Goal: Find specific page/section: Find specific page/section

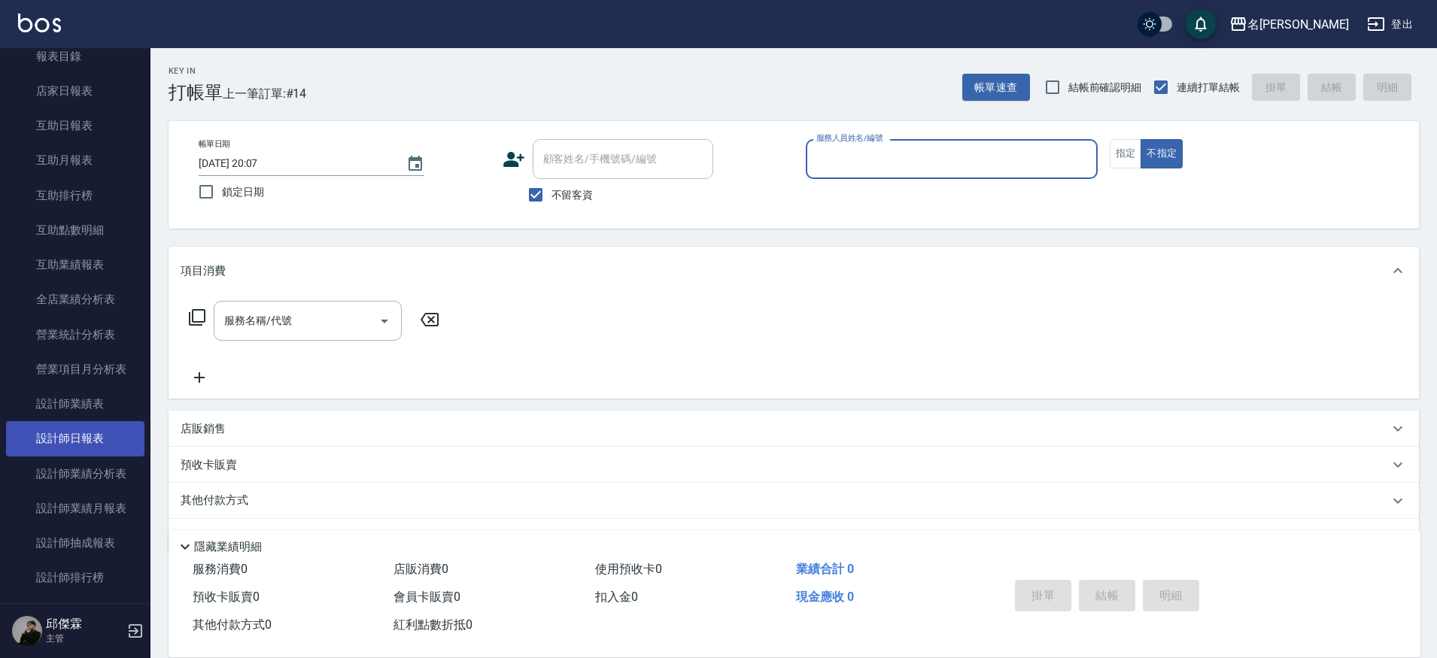
click at [76, 444] on link "設計師日報表" at bounding box center [75, 438] width 138 height 35
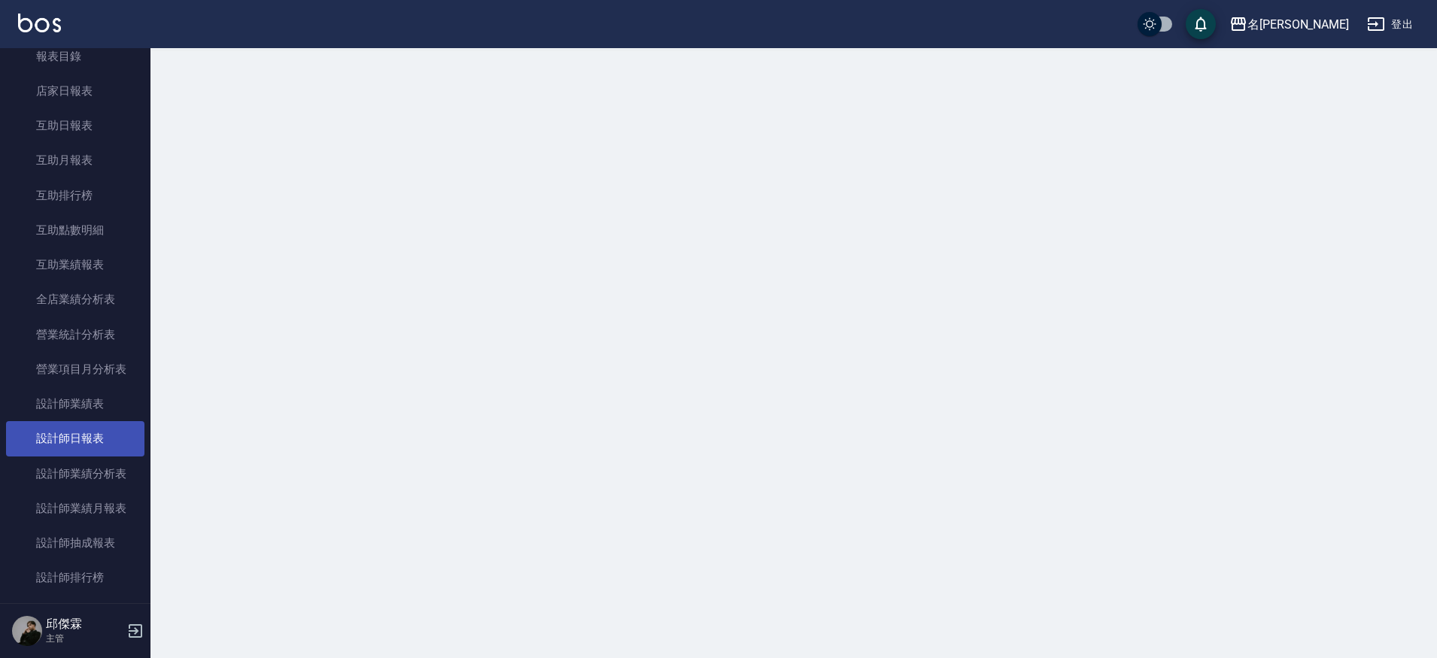
scroll to position [433, 0]
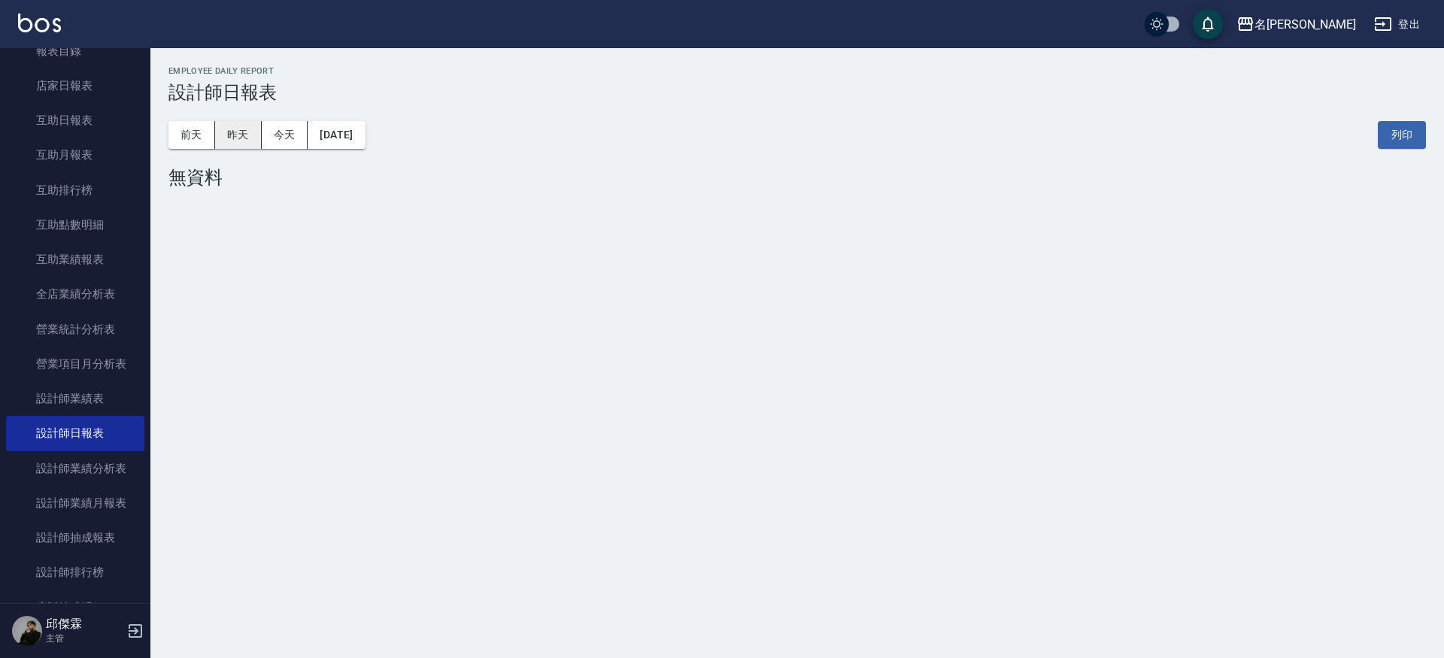
click at [259, 140] on button "昨天" at bounding box center [238, 135] width 47 height 28
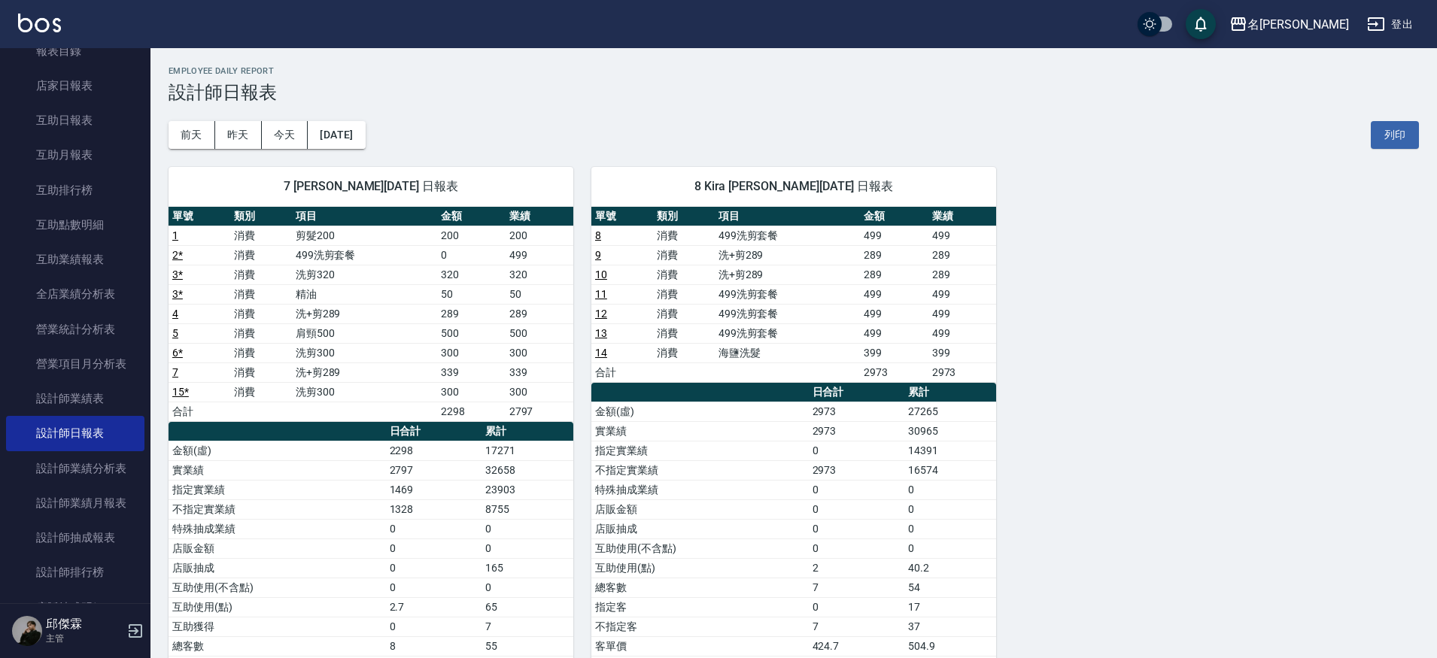
click at [195, 149] on div "7 JIENI [PERSON_NAME][DATE] 日報表 單號 類別 項目 金額 業績 1 消費 剪髮200 200 200 2 * 消費 499洗剪套…" at bounding box center [361, 461] width 423 height 624
click at [196, 144] on button "前天" at bounding box center [192, 135] width 47 height 28
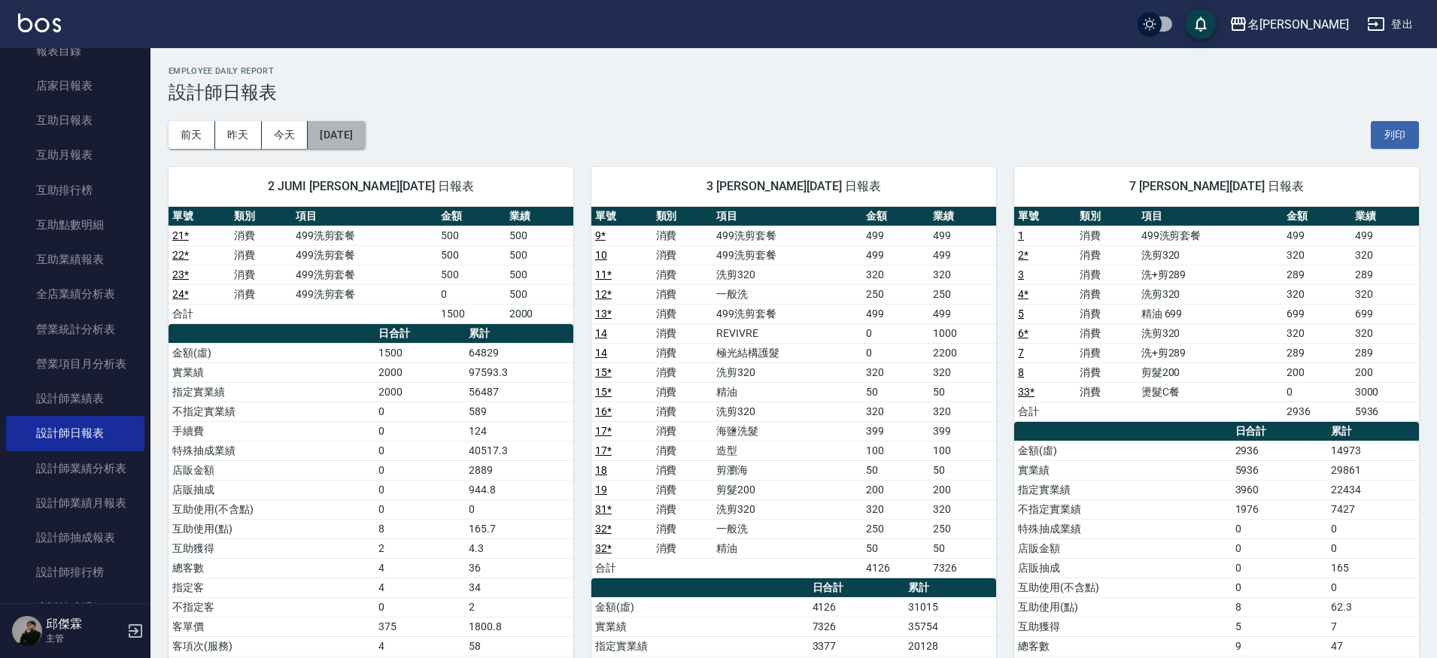
click at [365, 144] on button "[DATE]" at bounding box center [336, 135] width 57 height 28
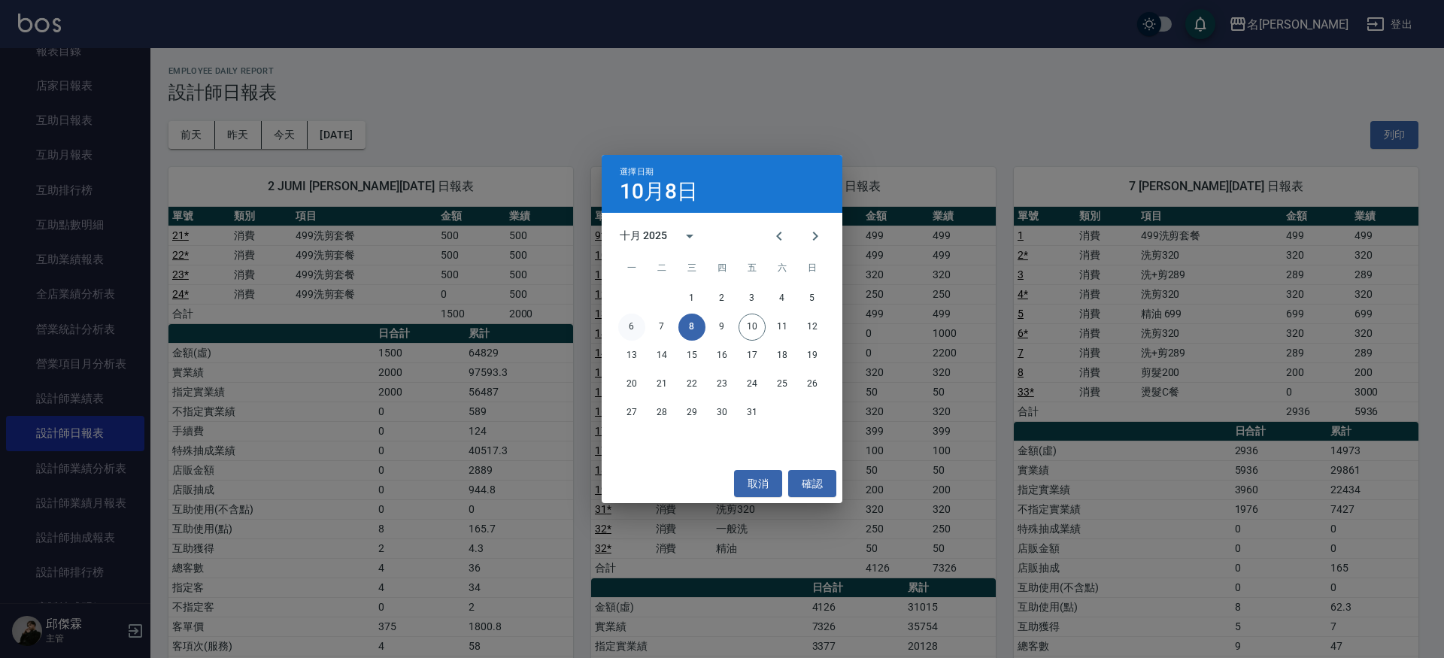
click at [633, 325] on button "6" at bounding box center [631, 327] width 27 height 27
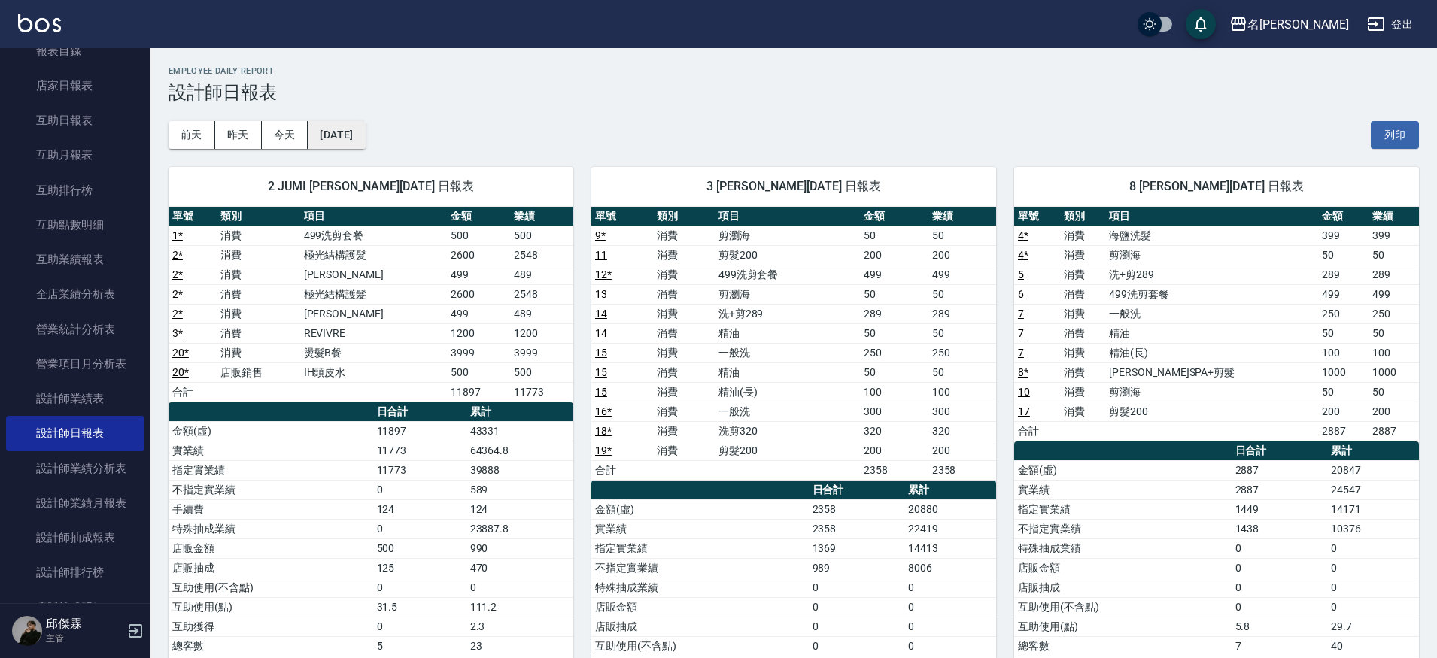
click at [361, 143] on button "[DATE]" at bounding box center [336, 135] width 57 height 28
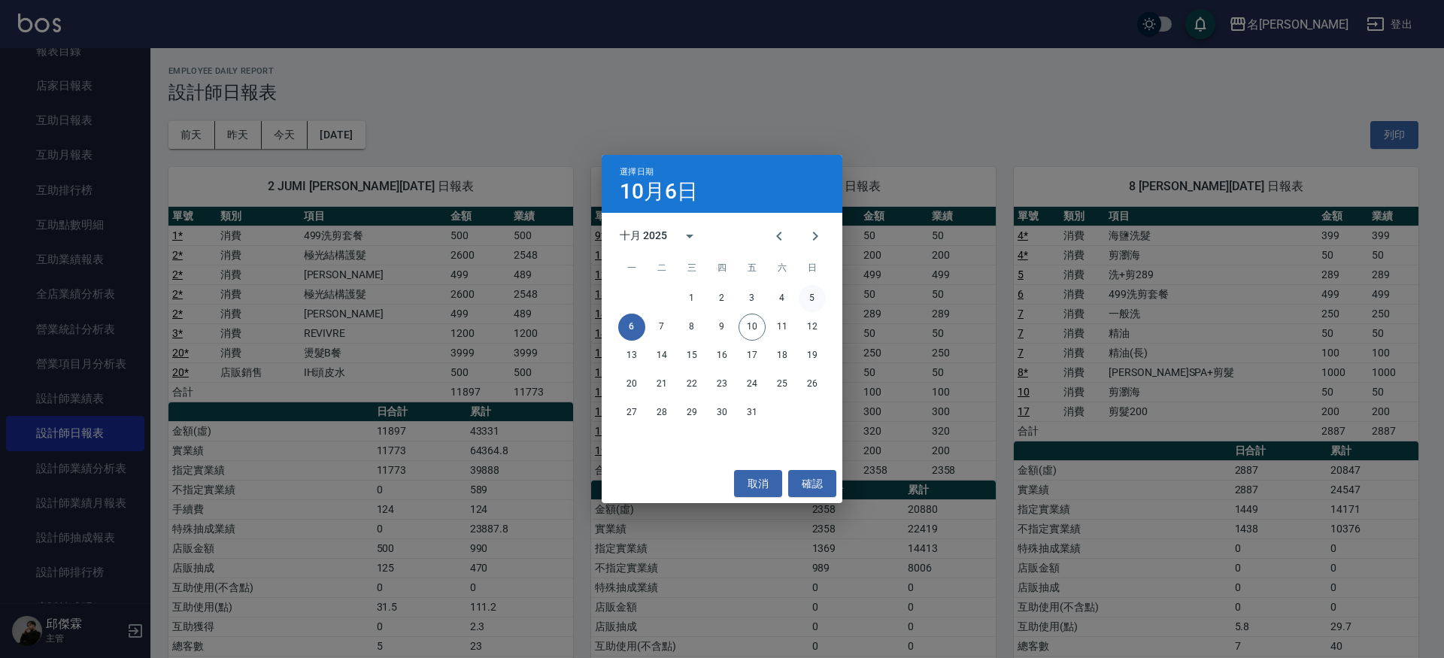
click at [816, 302] on button "5" at bounding box center [812, 298] width 27 height 27
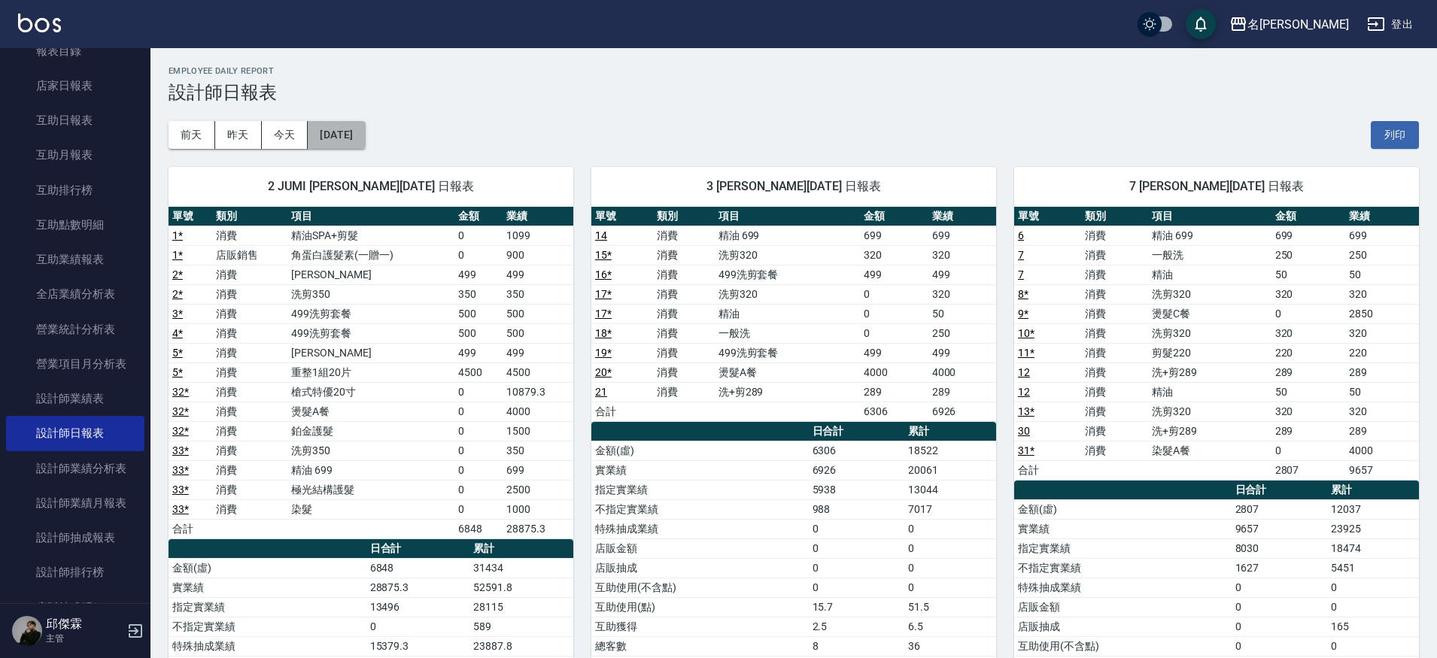
click at [363, 144] on button "[DATE]" at bounding box center [336, 135] width 57 height 28
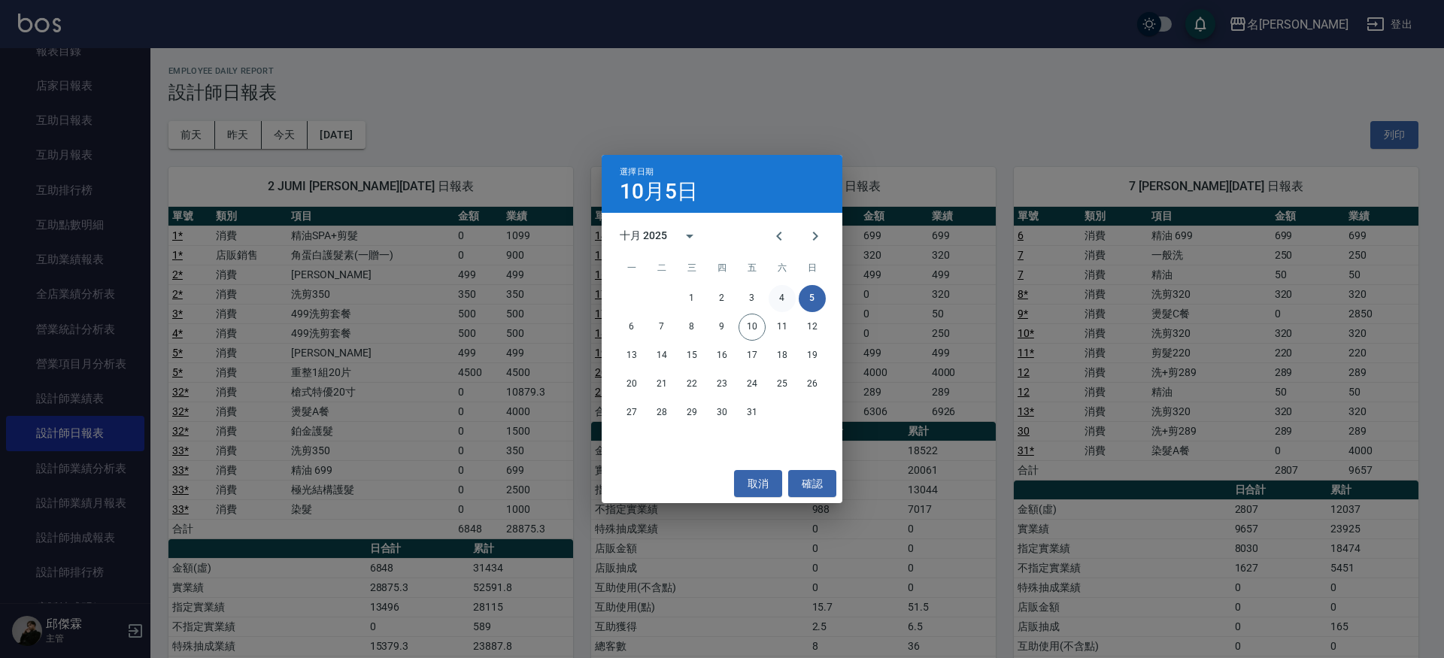
click at [782, 296] on button "4" at bounding box center [782, 298] width 27 height 27
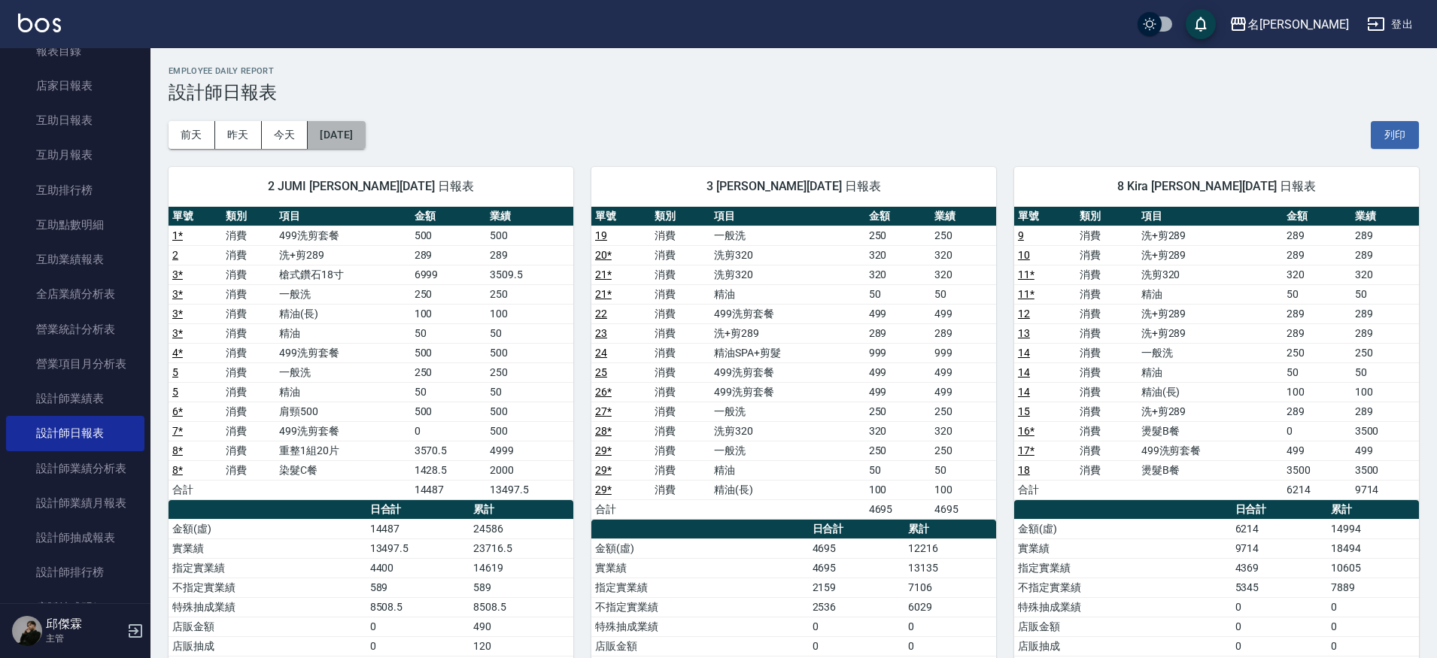
click at [339, 141] on button "[DATE]" at bounding box center [336, 135] width 57 height 28
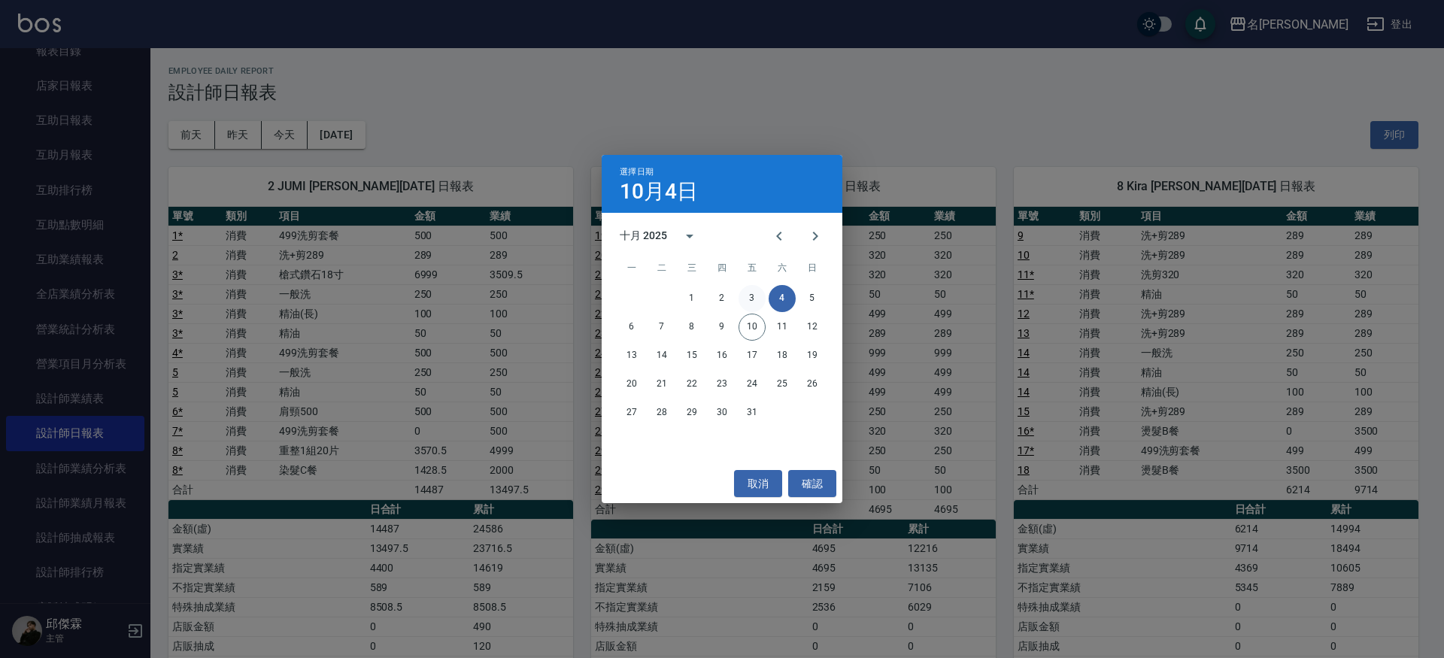
click at [754, 305] on button "3" at bounding box center [752, 298] width 27 height 27
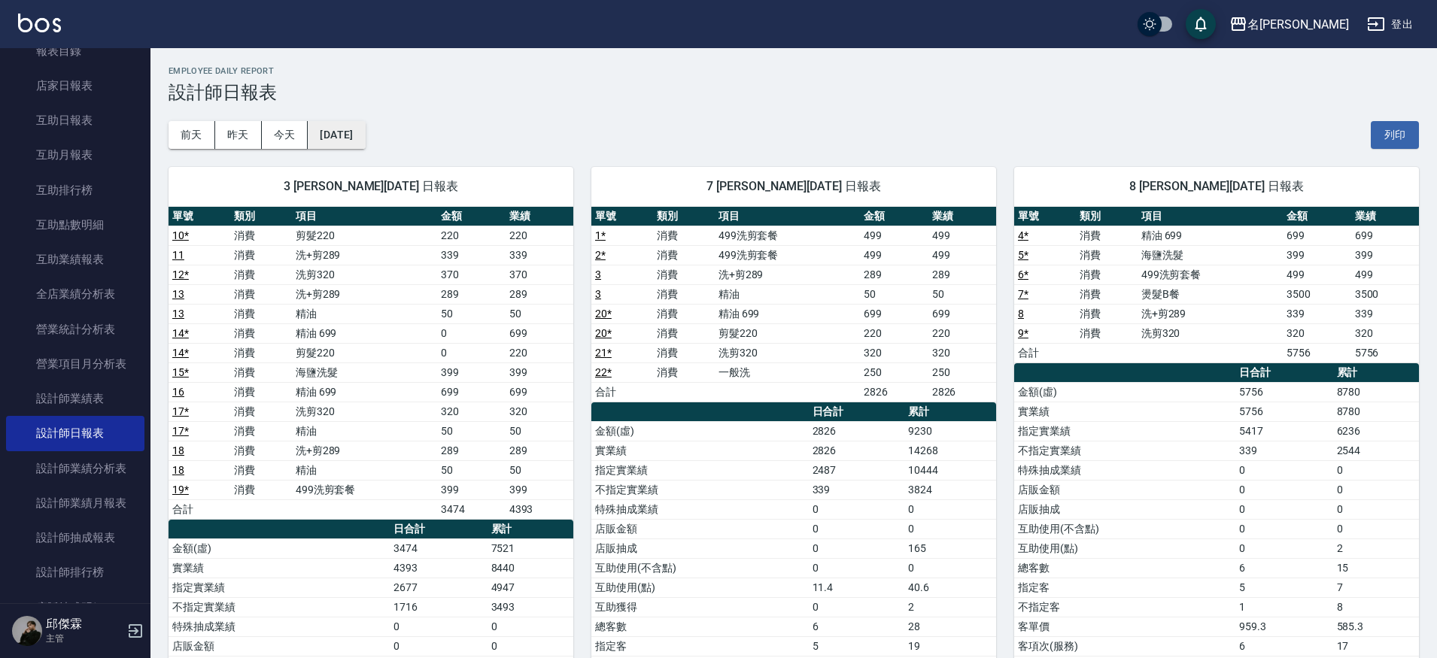
click at [334, 145] on button "[DATE]" at bounding box center [336, 135] width 57 height 28
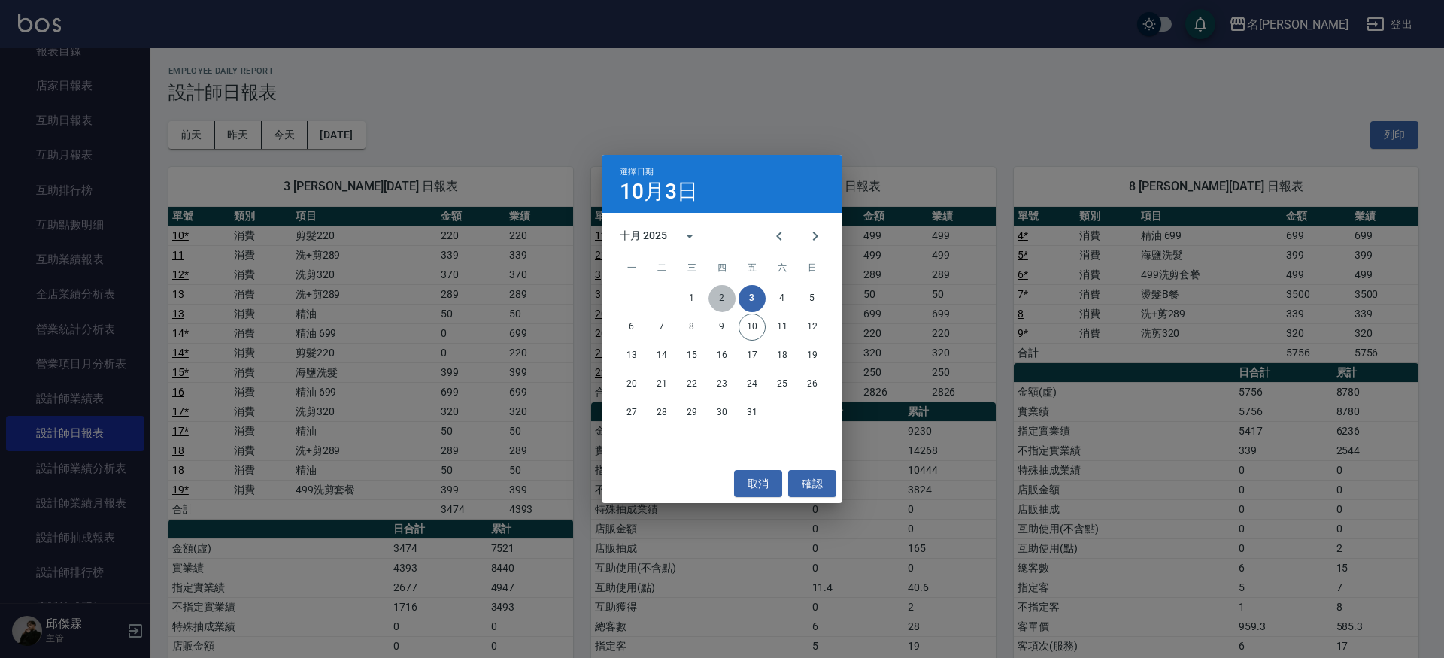
click at [718, 305] on button "2" at bounding box center [722, 298] width 27 height 27
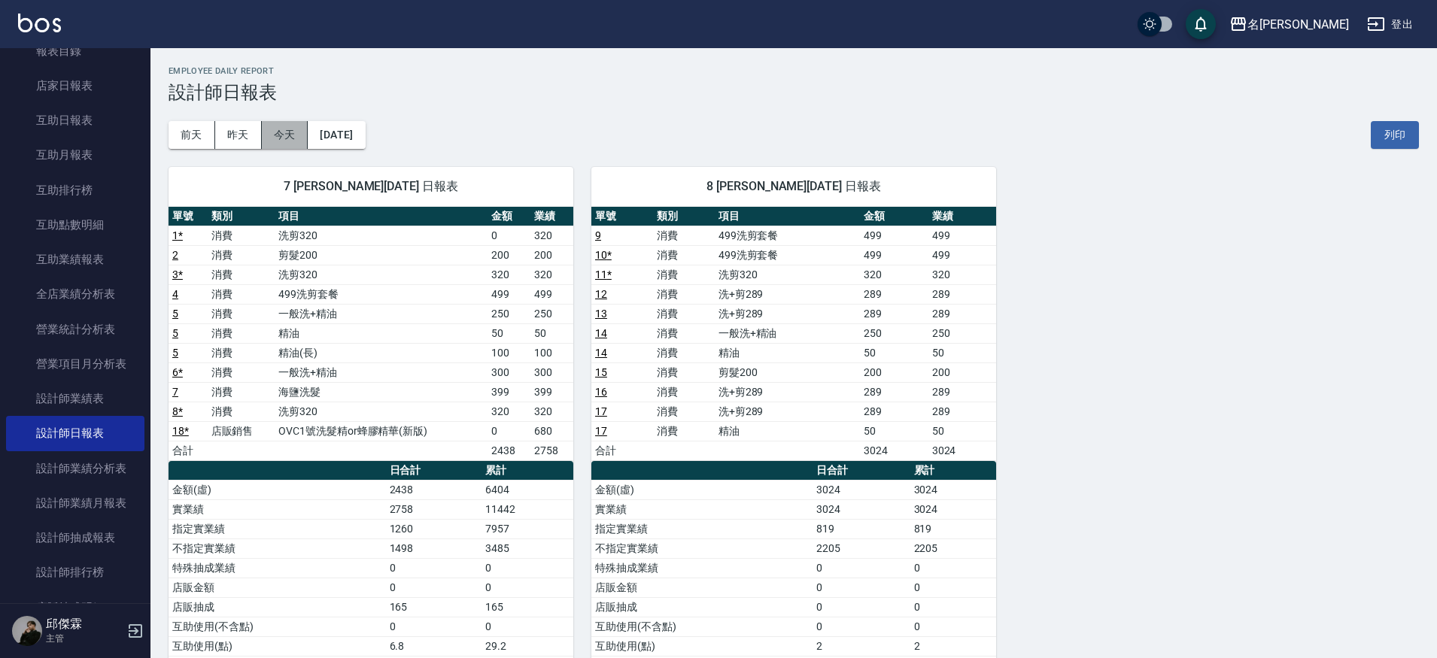
click at [291, 129] on button "今天" at bounding box center [285, 135] width 47 height 28
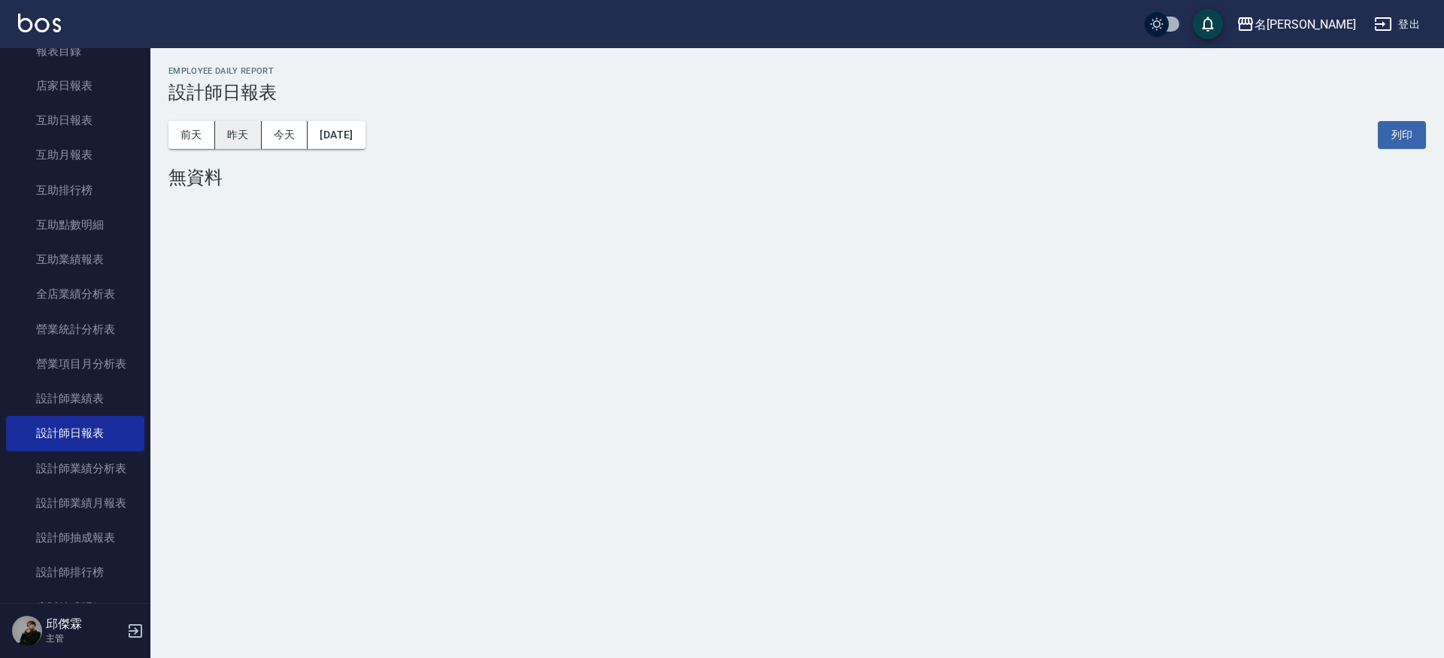
click at [251, 128] on button "昨天" at bounding box center [238, 135] width 47 height 28
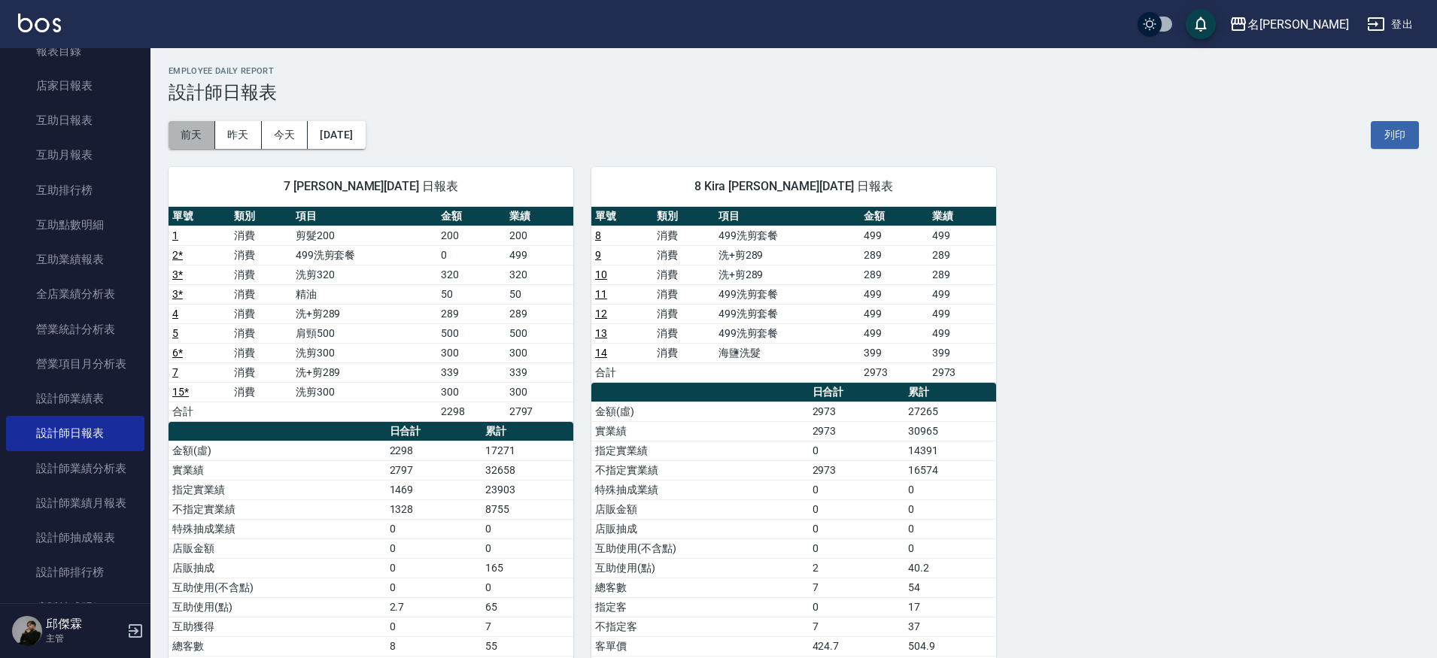
click at [192, 134] on button "前天" at bounding box center [192, 135] width 47 height 28
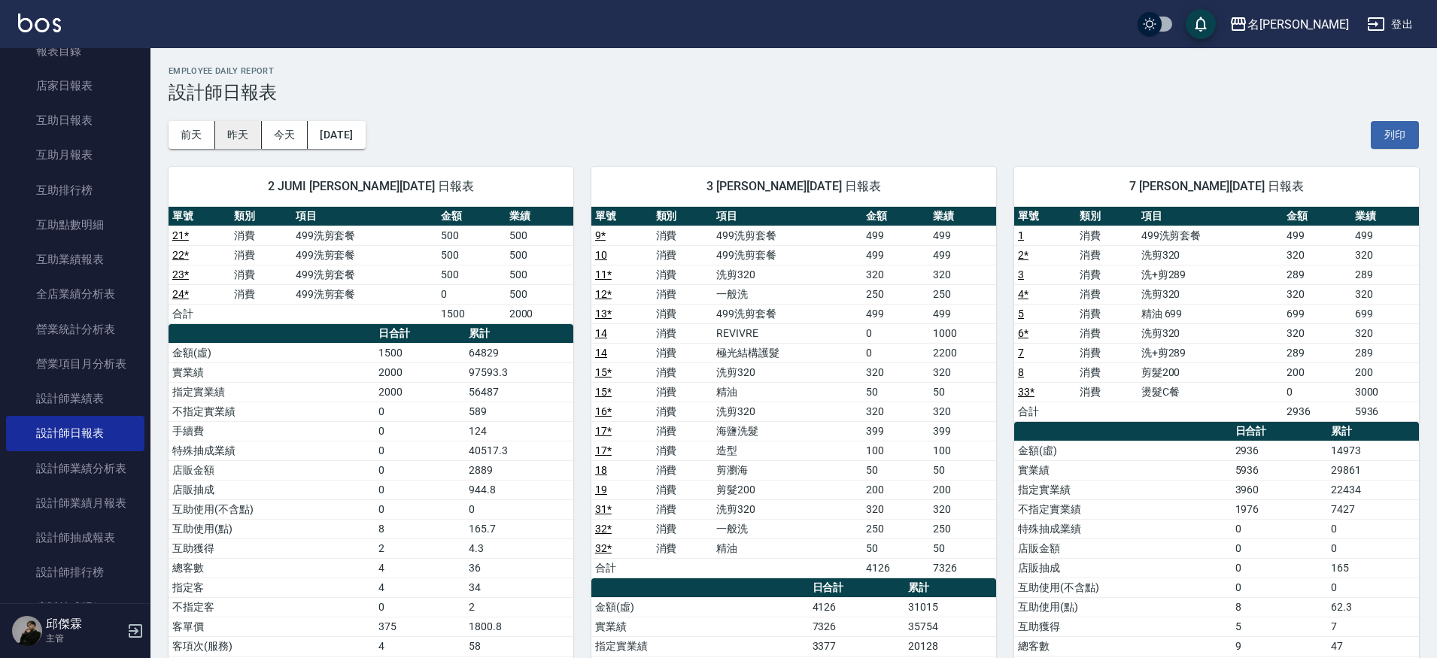
click at [251, 127] on button "昨天" at bounding box center [238, 135] width 47 height 28
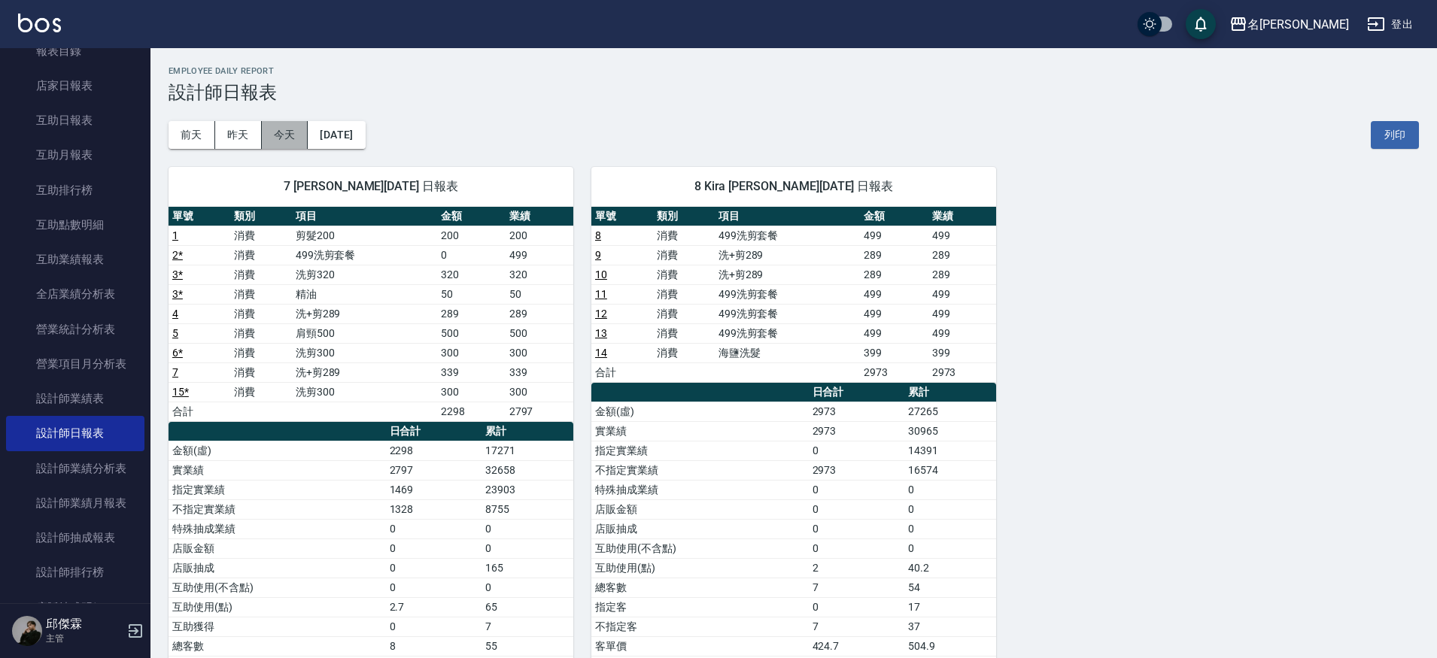
click at [302, 127] on button "今天" at bounding box center [285, 135] width 47 height 28
